Goal: Check status

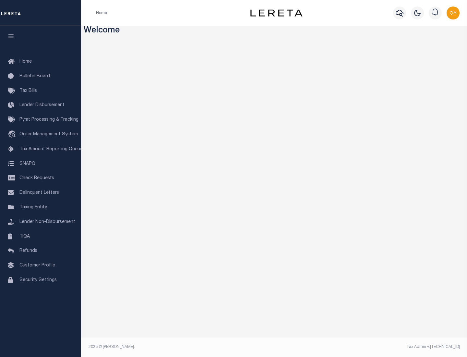
click at [41, 178] on span "Check Requests" at bounding box center [36, 178] width 35 height 5
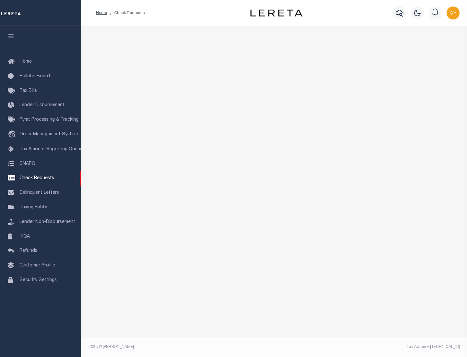
select select "50"
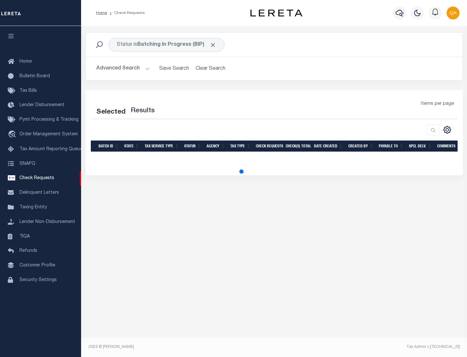
select select "50"
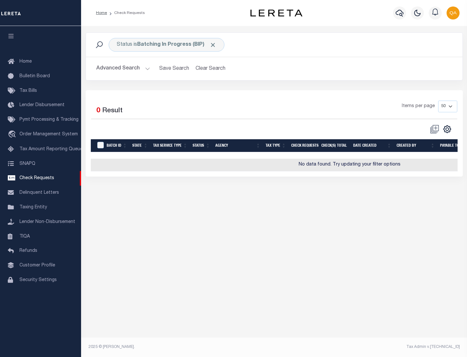
click at [213, 45] on span "Click to Remove" at bounding box center [213, 45] width 7 height 7
